Goal: Information Seeking & Learning: Learn about a topic

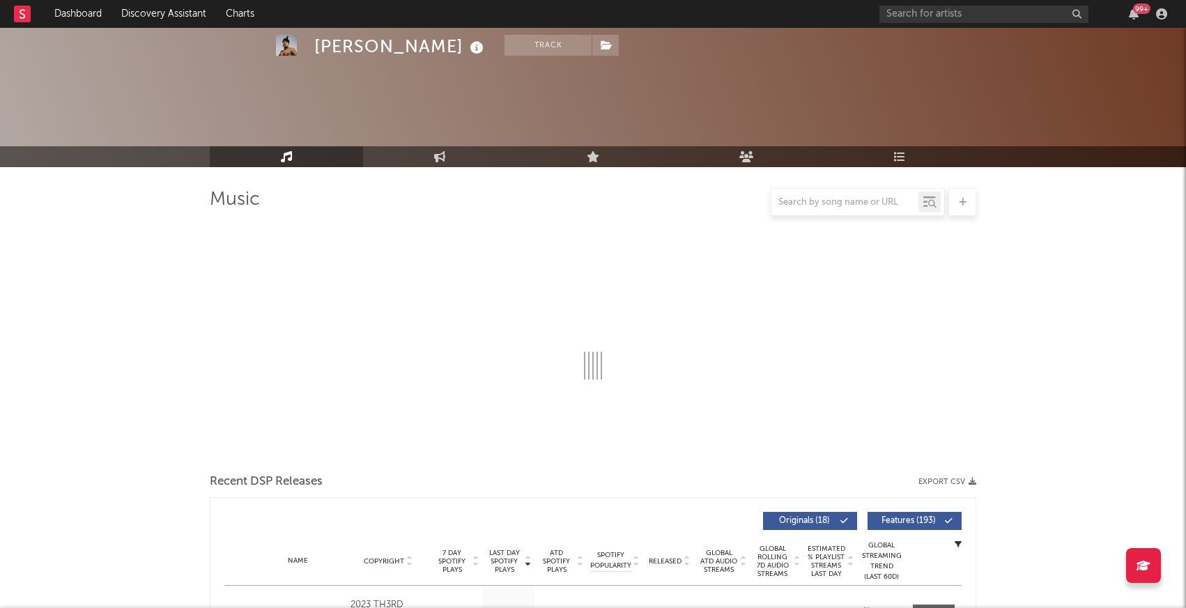
select select "1w"
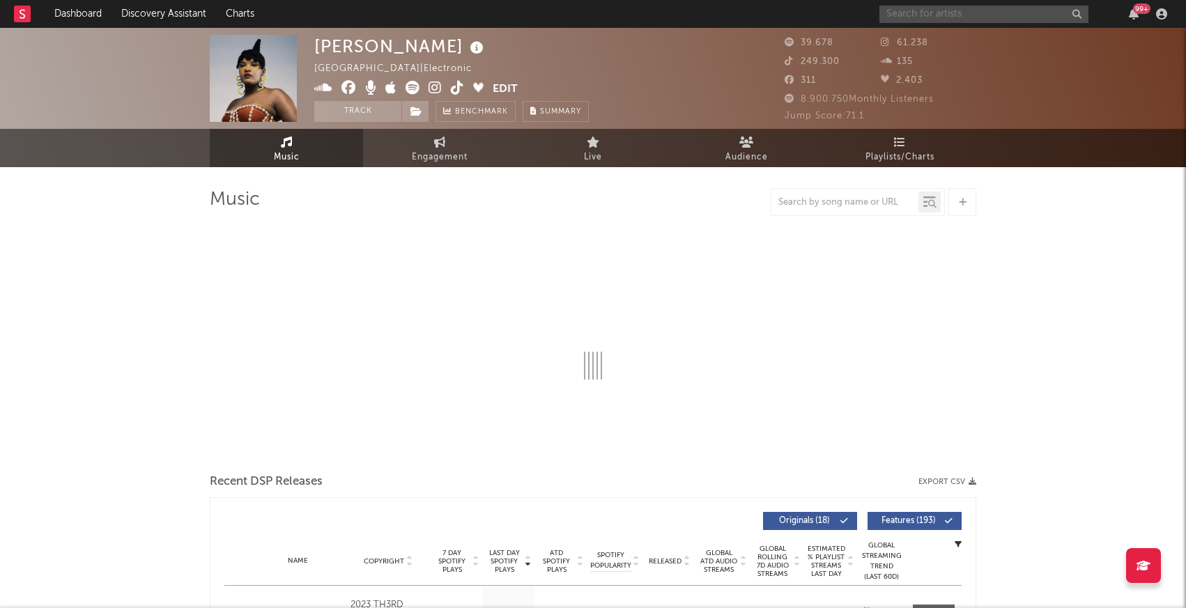
click at [924, 10] on input "text" at bounding box center [983, 14] width 209 height 17
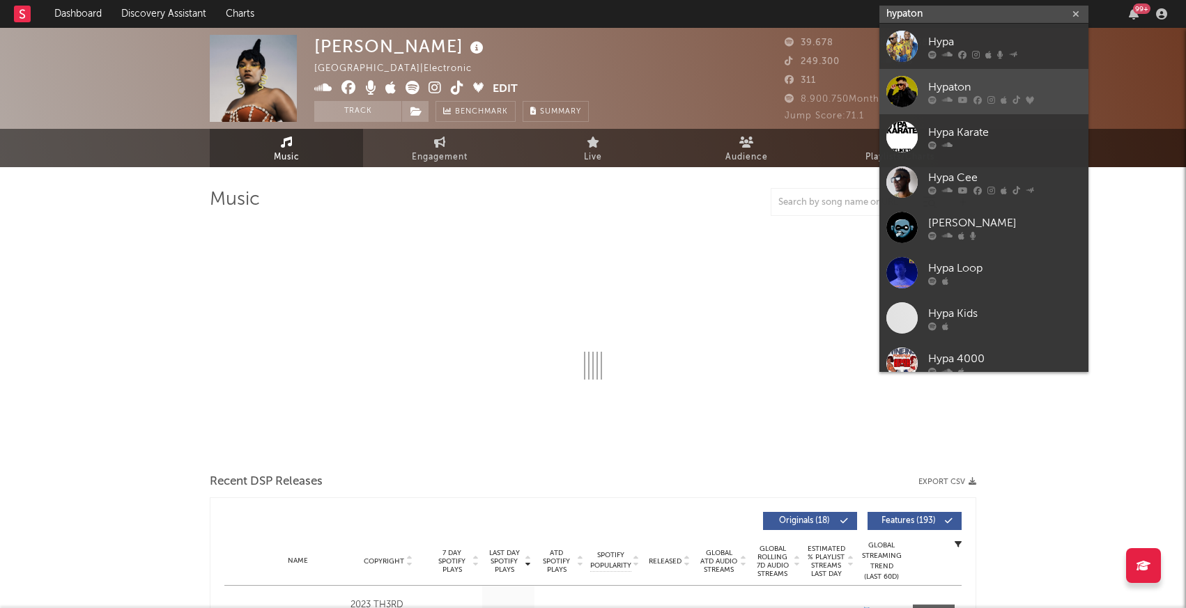
type input "hypaton"
click at [899, 88] on div at bounding box center [901, 91] width 31 height 31
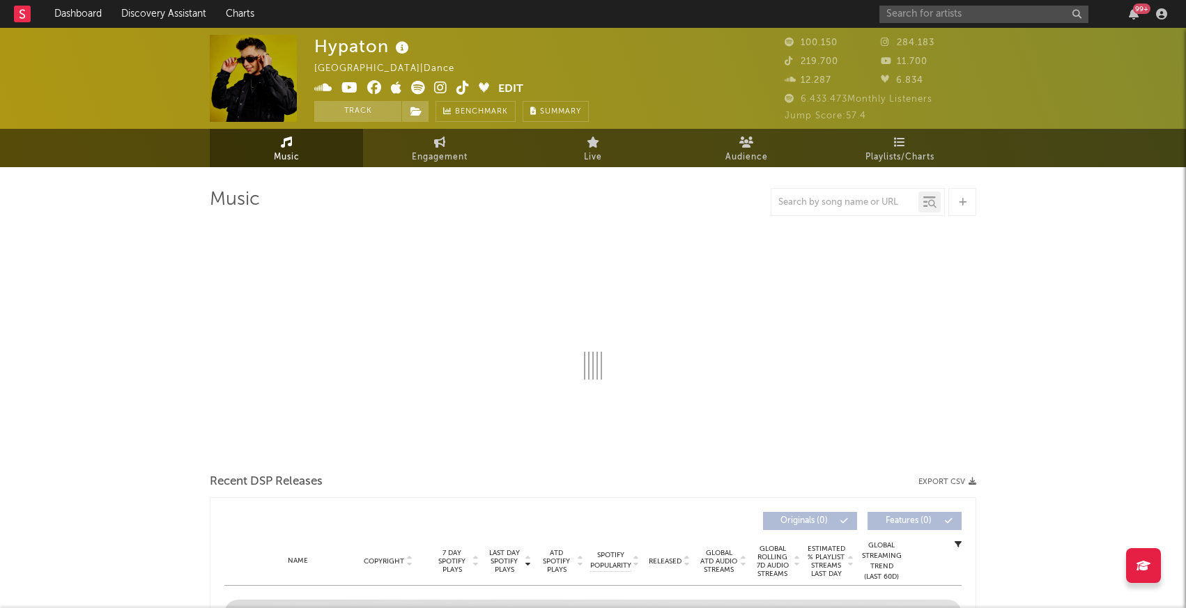
select select "6m"
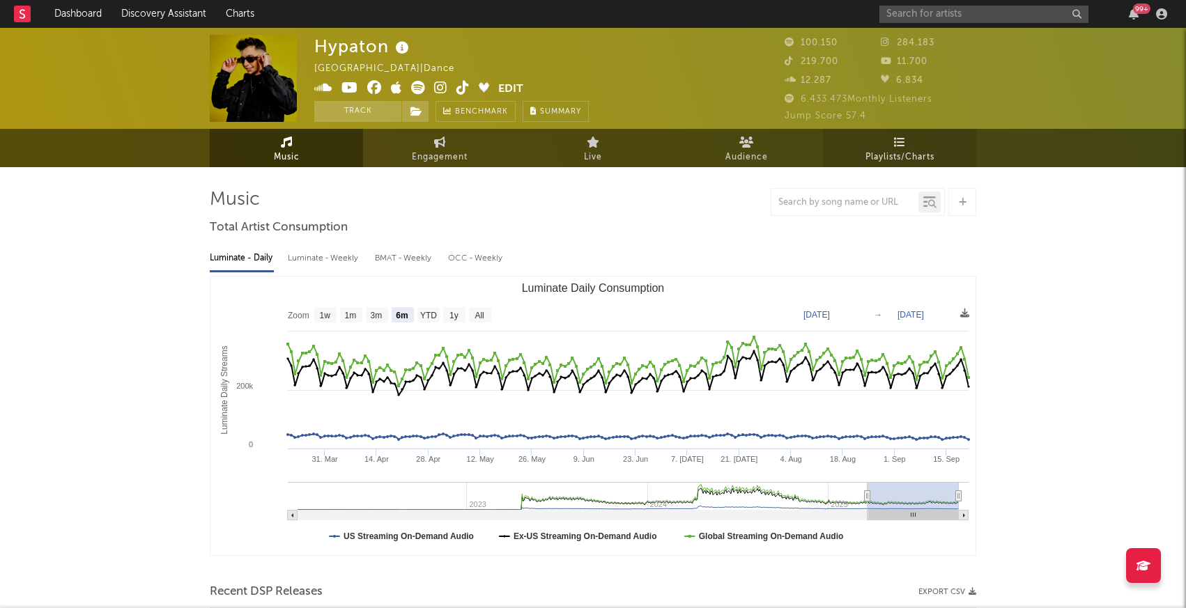
click at [911, 141] on link "Playlists/Charts" at bounding box center [899, 148] width 153 height 38
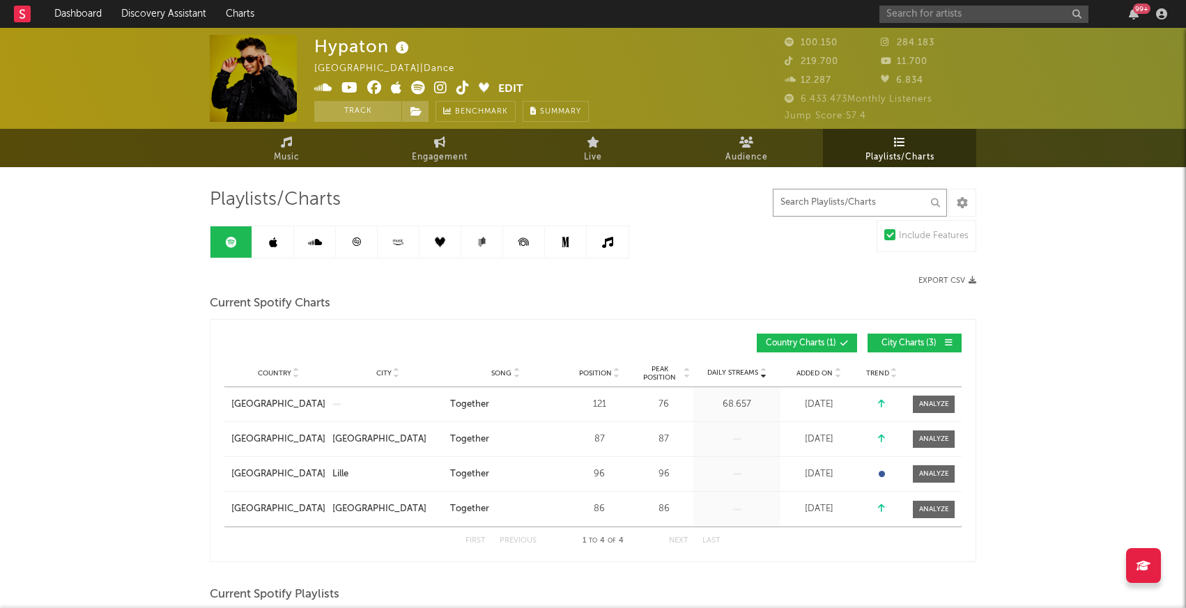
click at [797, 215] on input "text" at bounding box center [860, 203] width 174 height 28
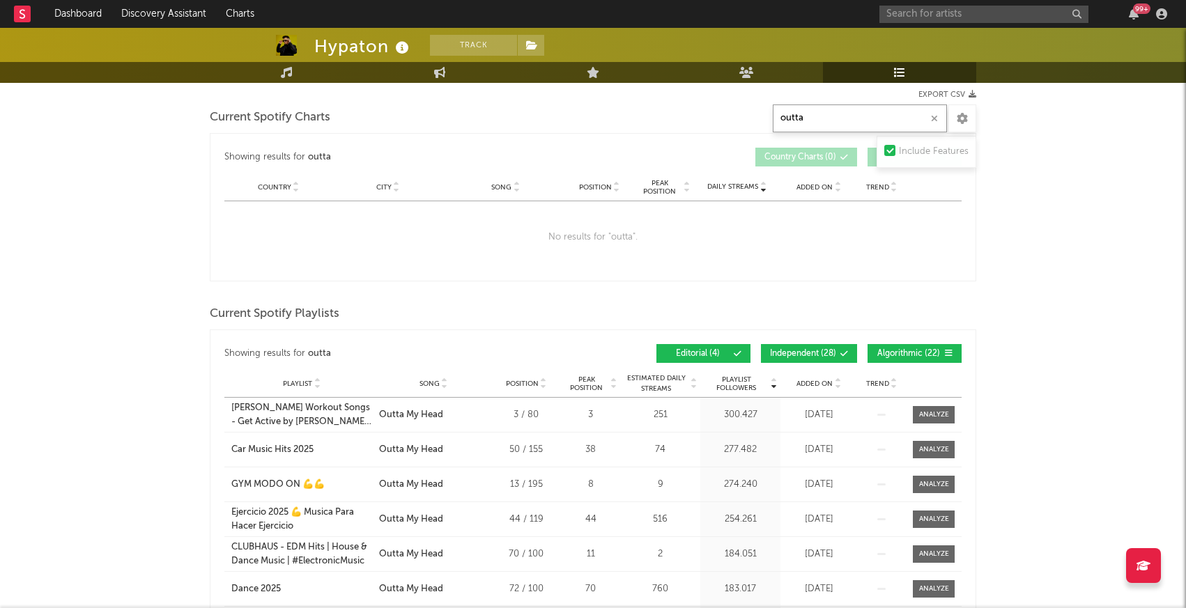
scroll to position [190, 0]
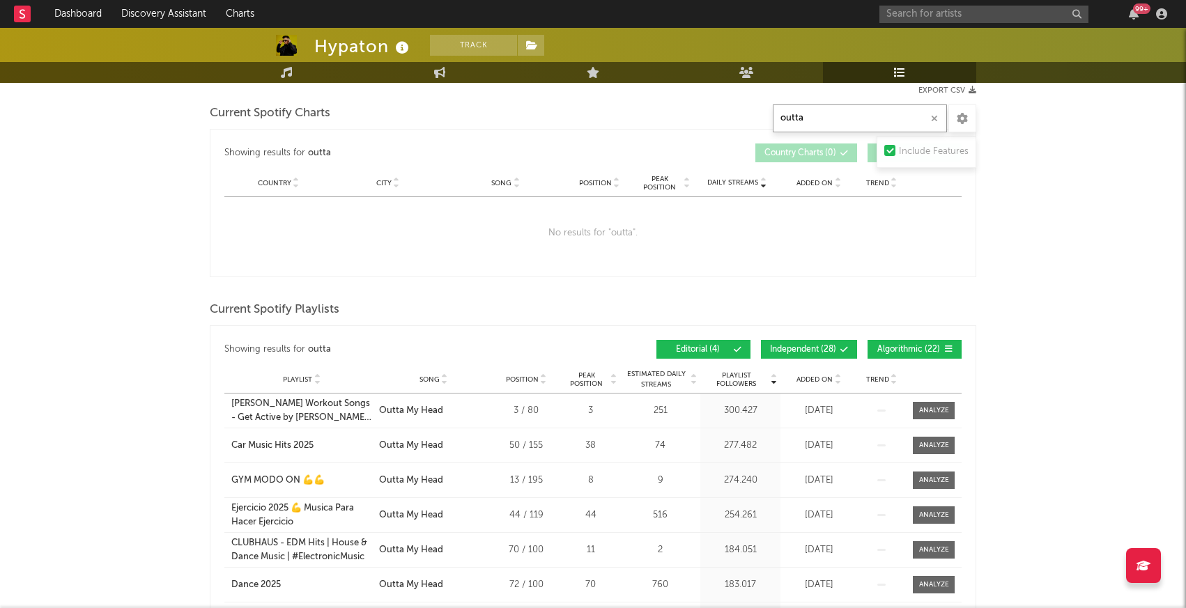
type input "outta"
click at [831, 349] on span "Independent ( 28 )" at bounding box center [803, 350] width 66 height 8
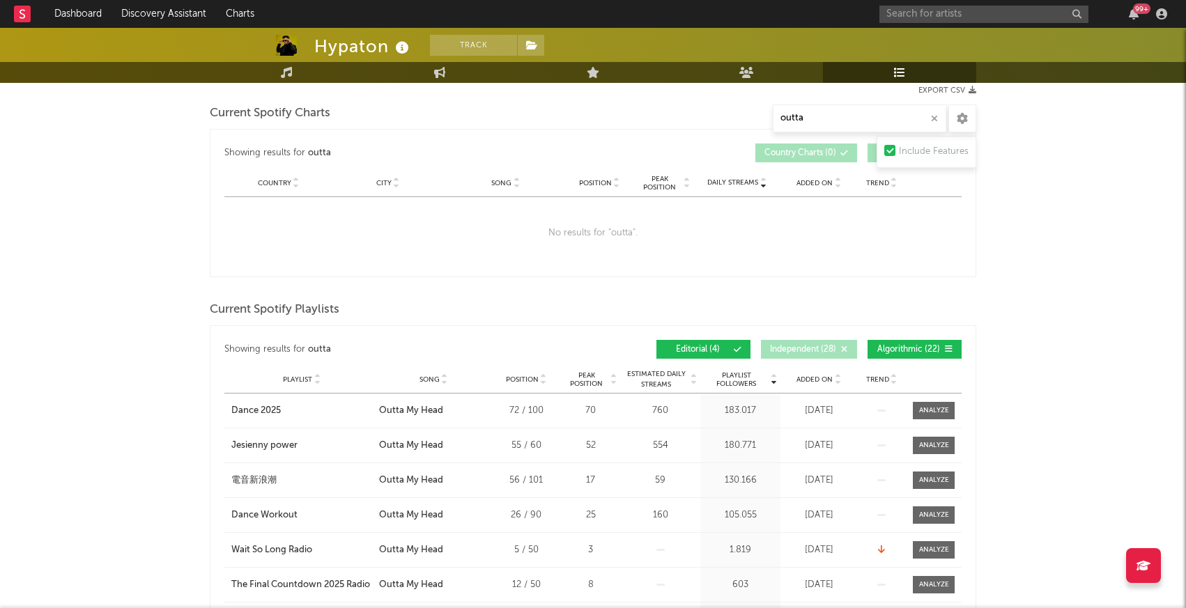
click at [900, 344] on button "Algorithmic ( 22 )" at bounding box center [914, 349] width 94 height 19
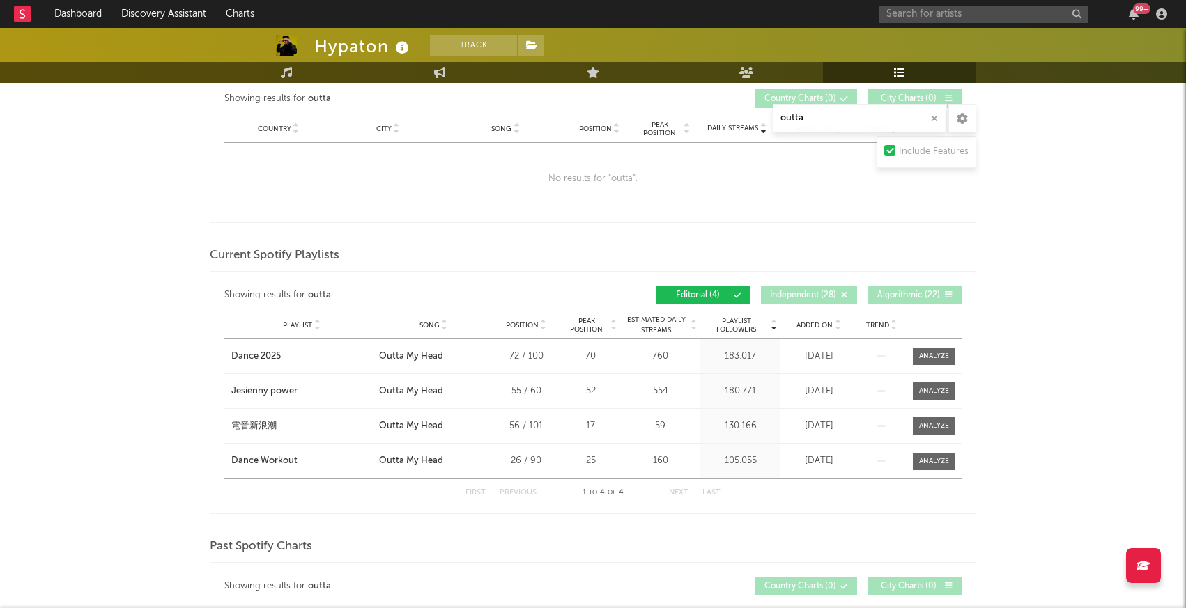
scroll to position [246, 0]
